Goal: Task Accomplishment & Management: Use online tool/utility

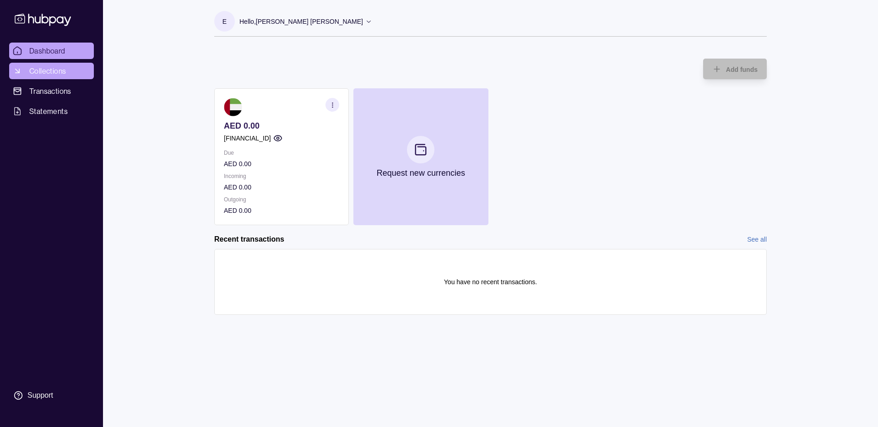
click at [52, 69] on span "Collections" at bounding box center [47, 70] width 37 height 11
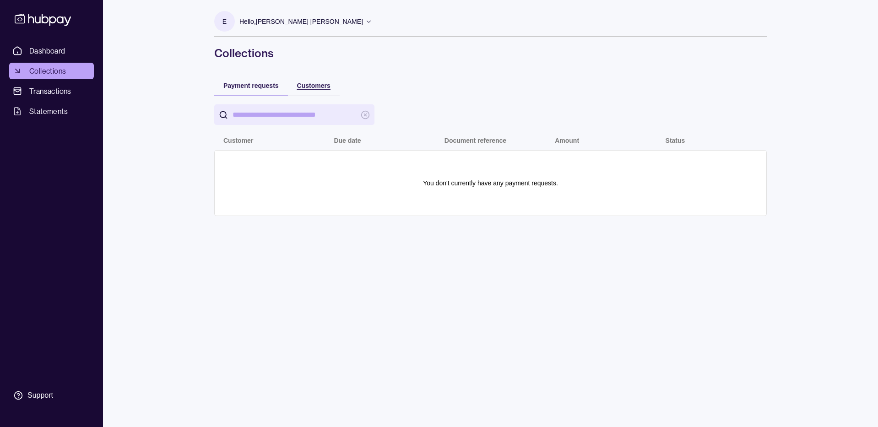
click at [313, 86] on span "Customers" at bounding box center [313, 85] width 33 height 7
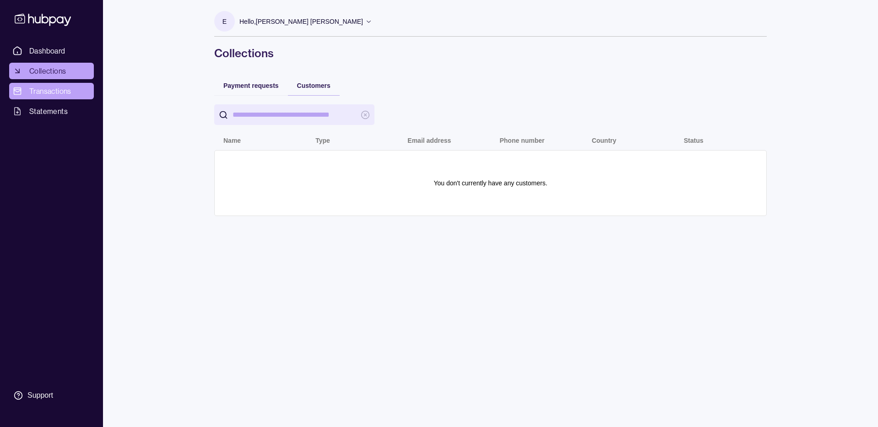
click at [64, 92] on span "Transactions" at bounding box center [50, 91] width 42 height 11
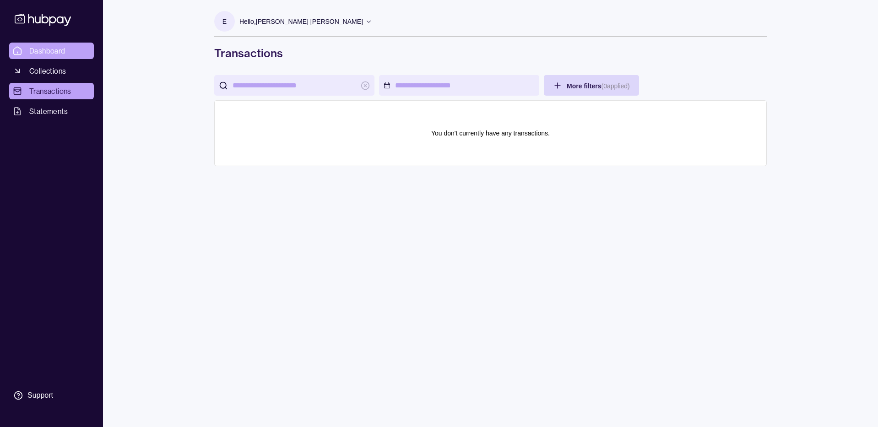
click at [64, 53] on span "Dashboard" at bounding box center [47, 50] width 36 height 11
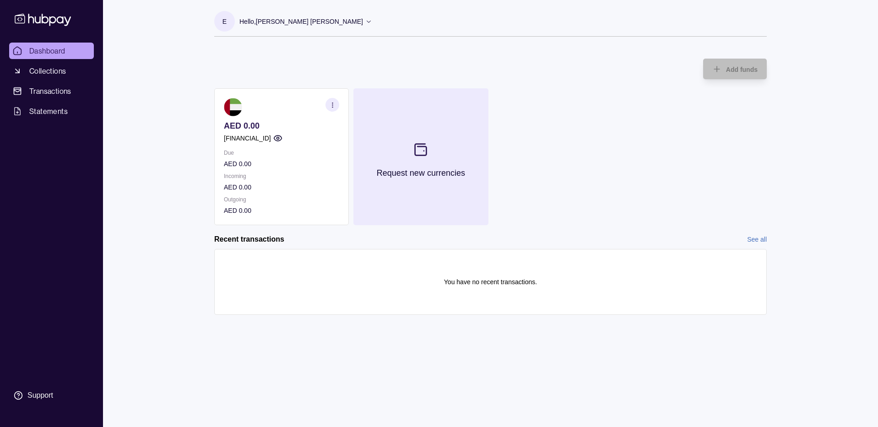
click at [435, 150] on section at bounding box center [420, 150] width 30 height 30
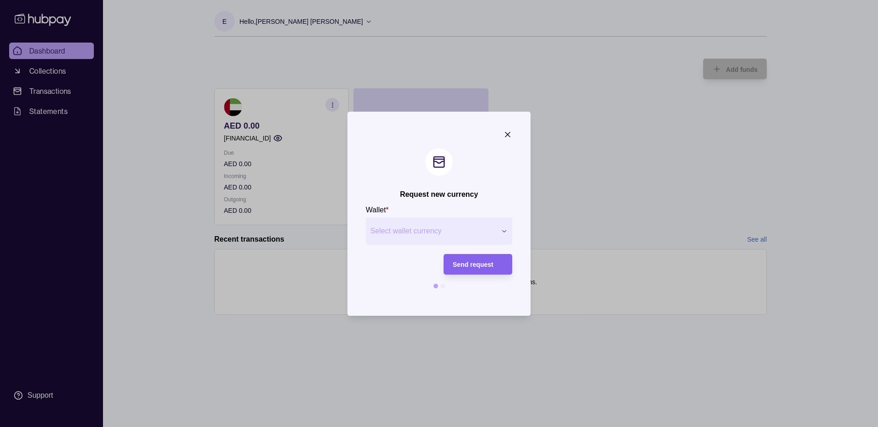
click at [419, 426] on div "Request new currency Wallet * Select wallet currency *** *** *** *** *** *** **…" at bounding box center [439, 427] width 878 height 0
click at [188, 212] on div at bounding box center [439, 213] width 878 height 427
click at [444, 235] on span "Select wallet currency" at bounding box center [433, 231] width 126 height 11
click at [135, 255] on div at bounding box center [439, 213] width 878 height 427
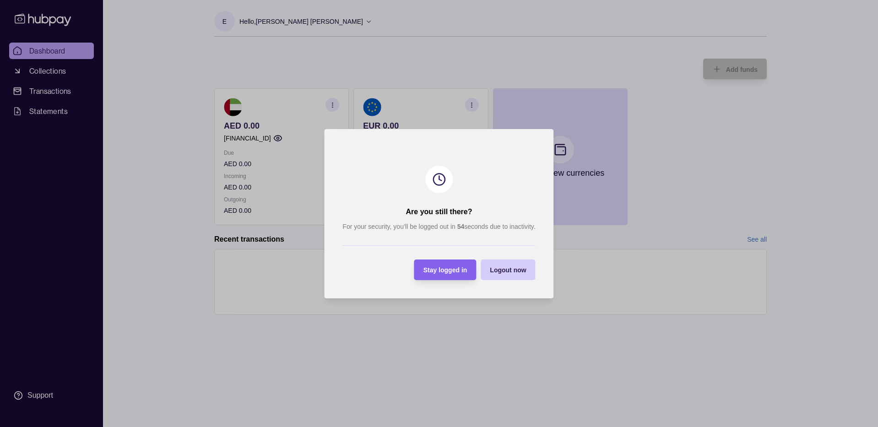
click at [493, 270] on span "Logout now" at bounding box center [508, 269] width 36 height 7
